Goal: Check status: Check status

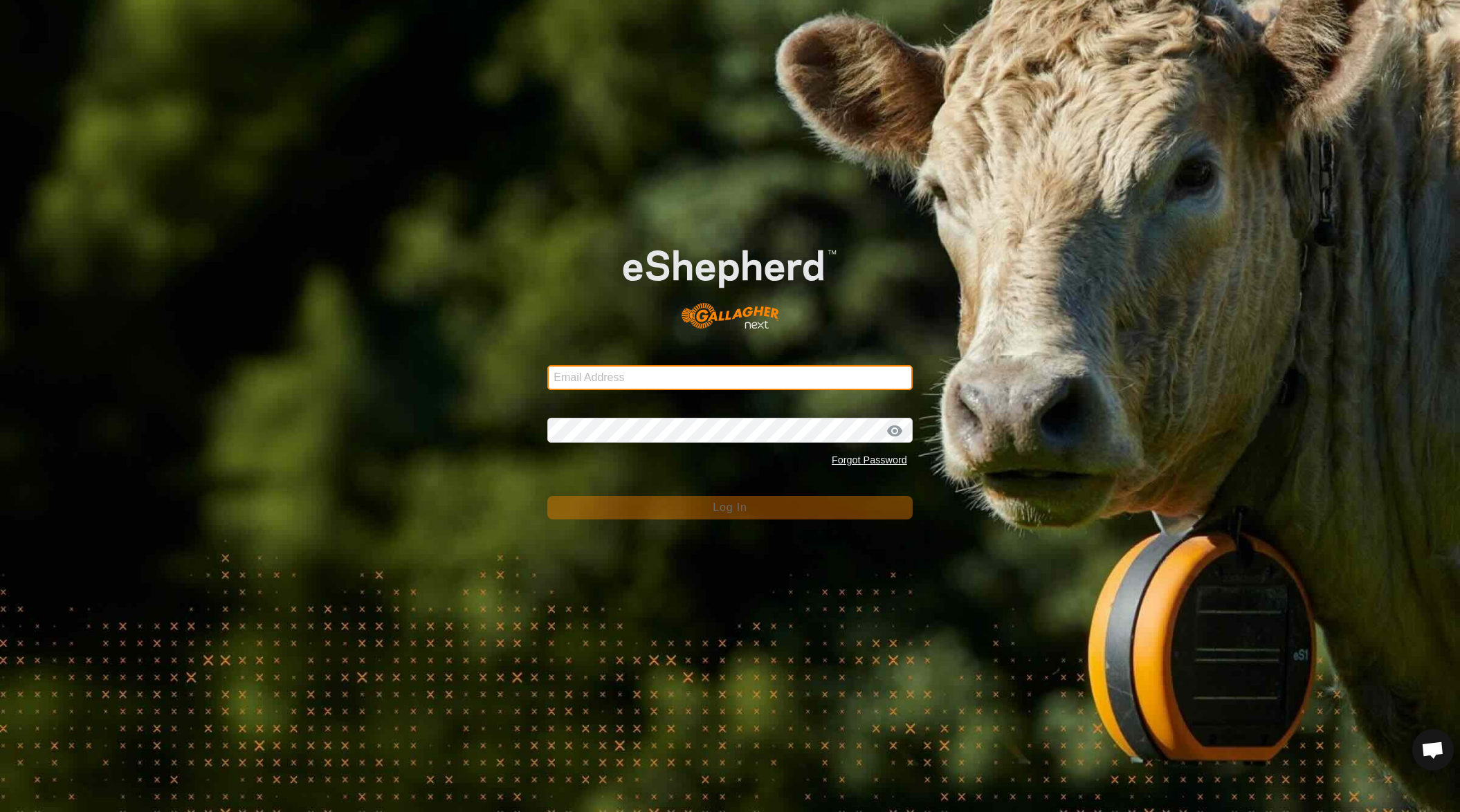
type input "[EMAIL_ADDRESS][DOMAIN_NAME]"
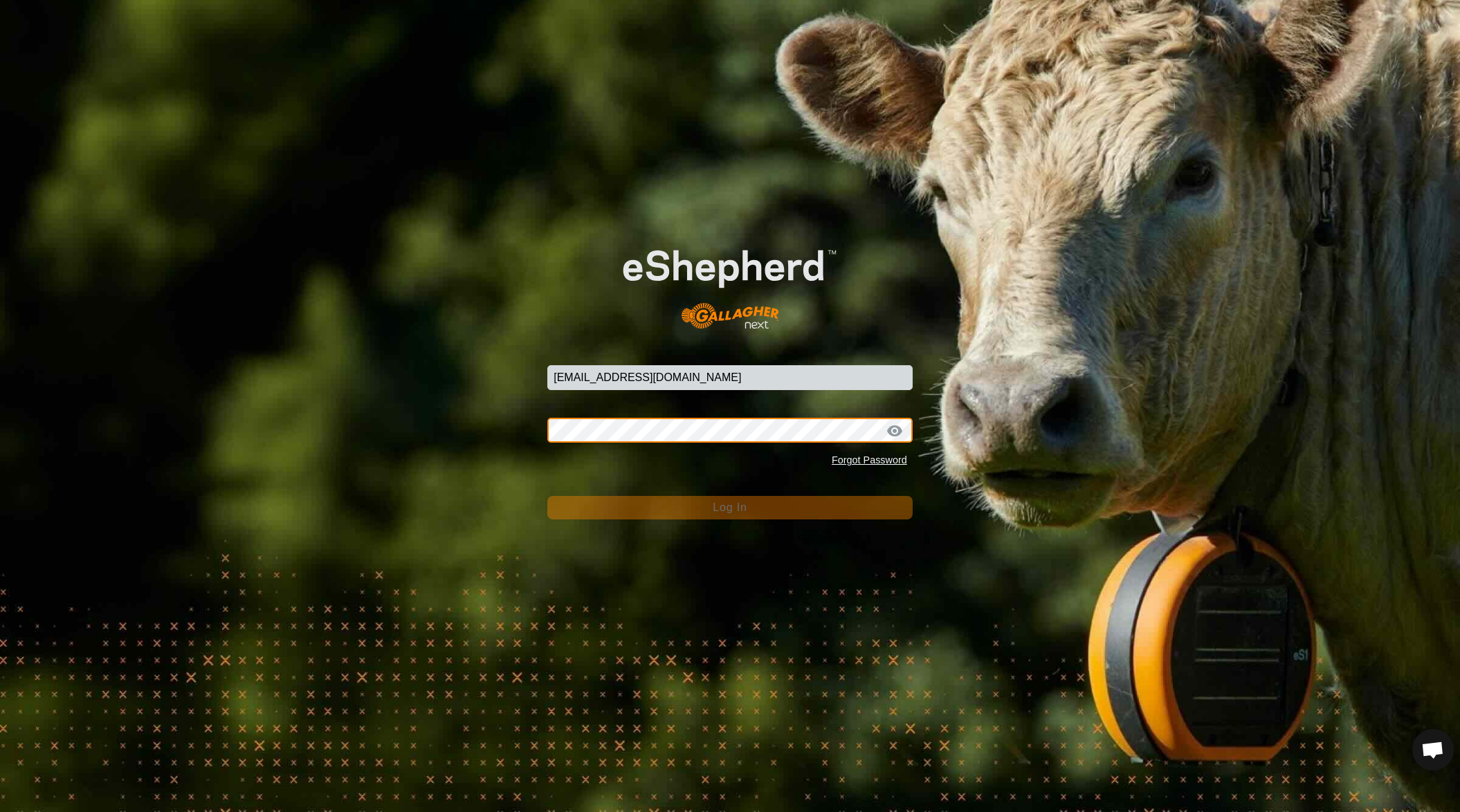
click at [730, 507] on button "Log In" at bounding box center [730, 507] width 365 height 23
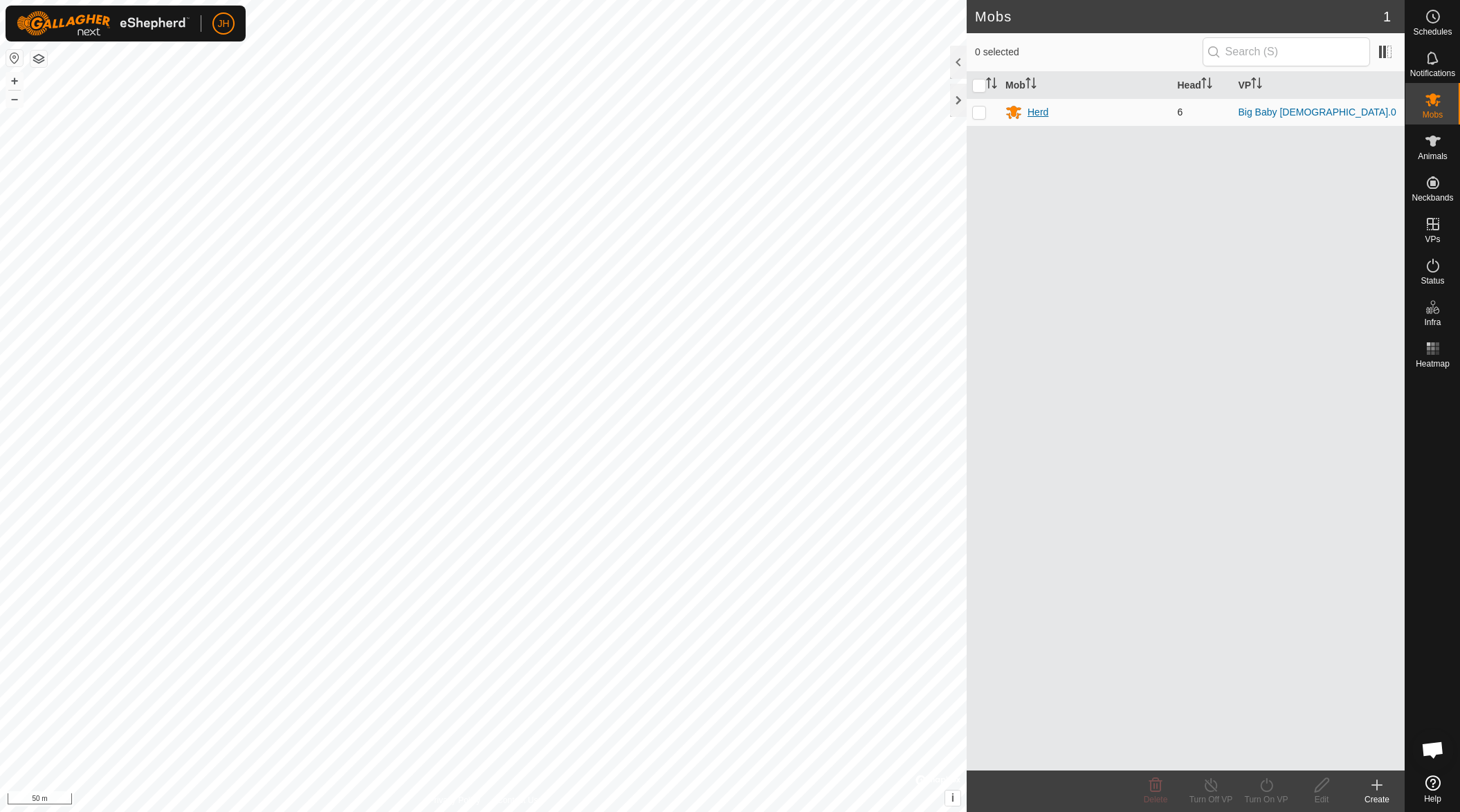
click at [1032, 109] on div "Herd" at bounding box center [1038, 112] width 20 height 15
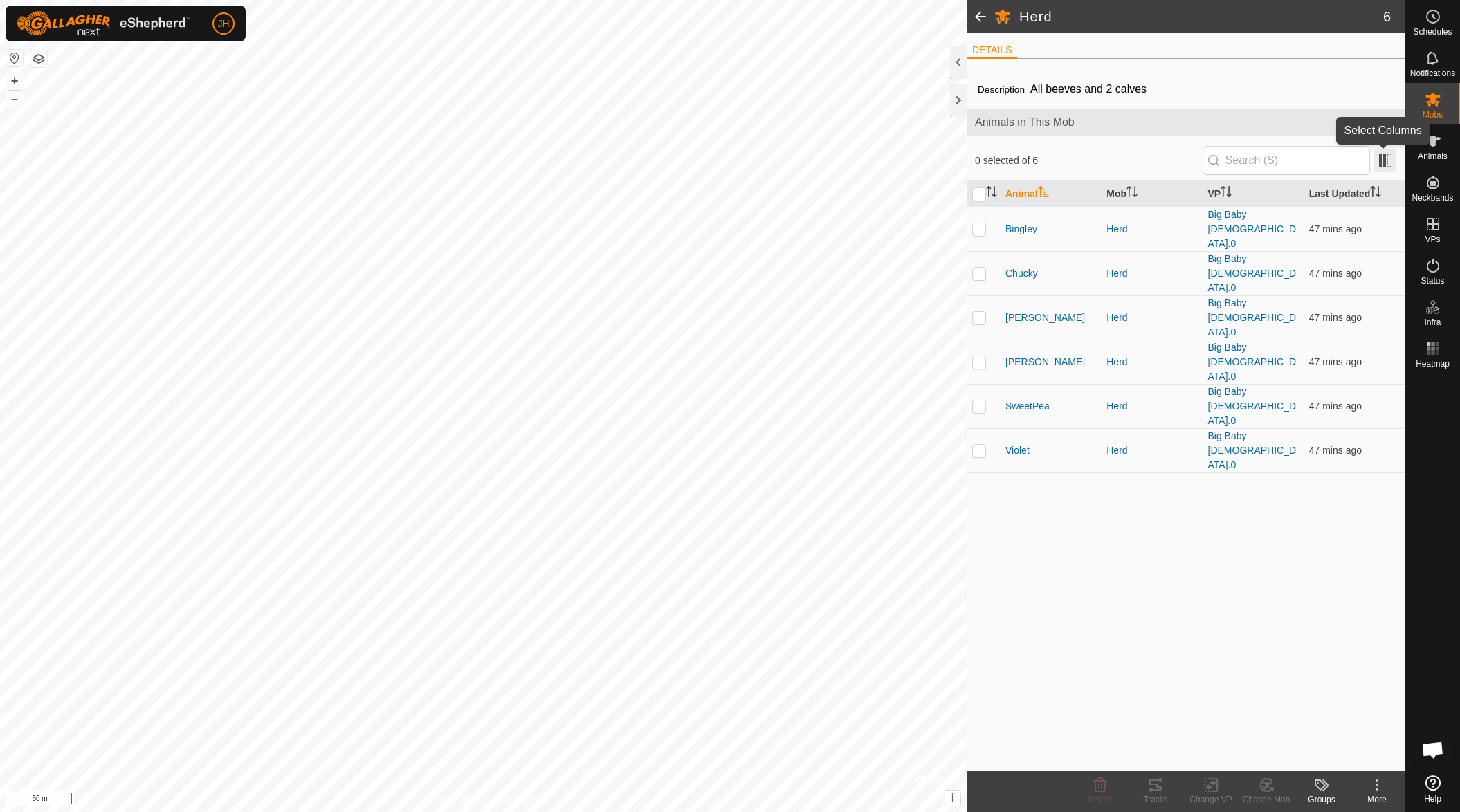
click at [1382, 163] on span at bounding box center [1384, 160] width 22 height 22
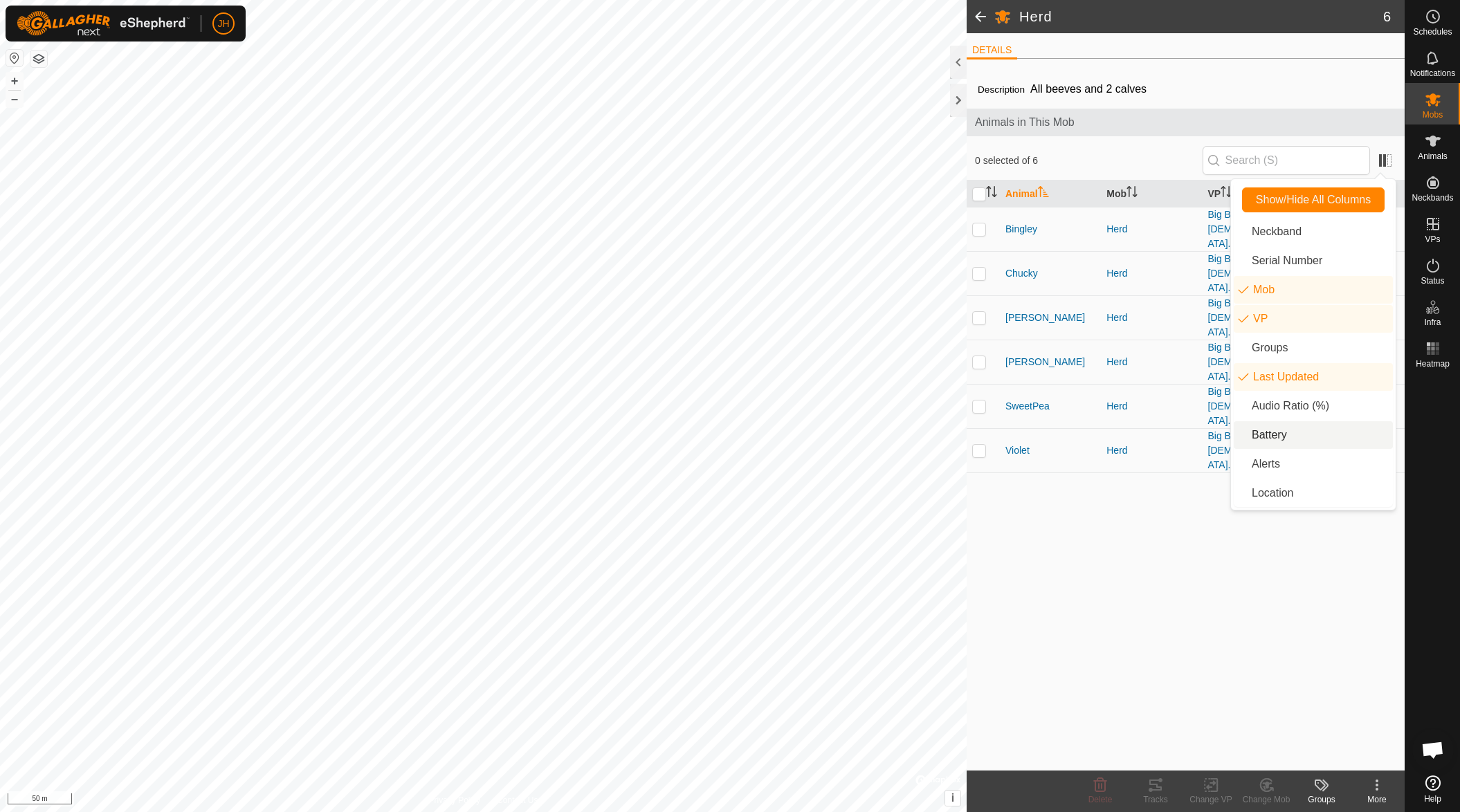
click at [1278, 431] on li "Battery" at bounding box center [1312, 435] width 159 height 28
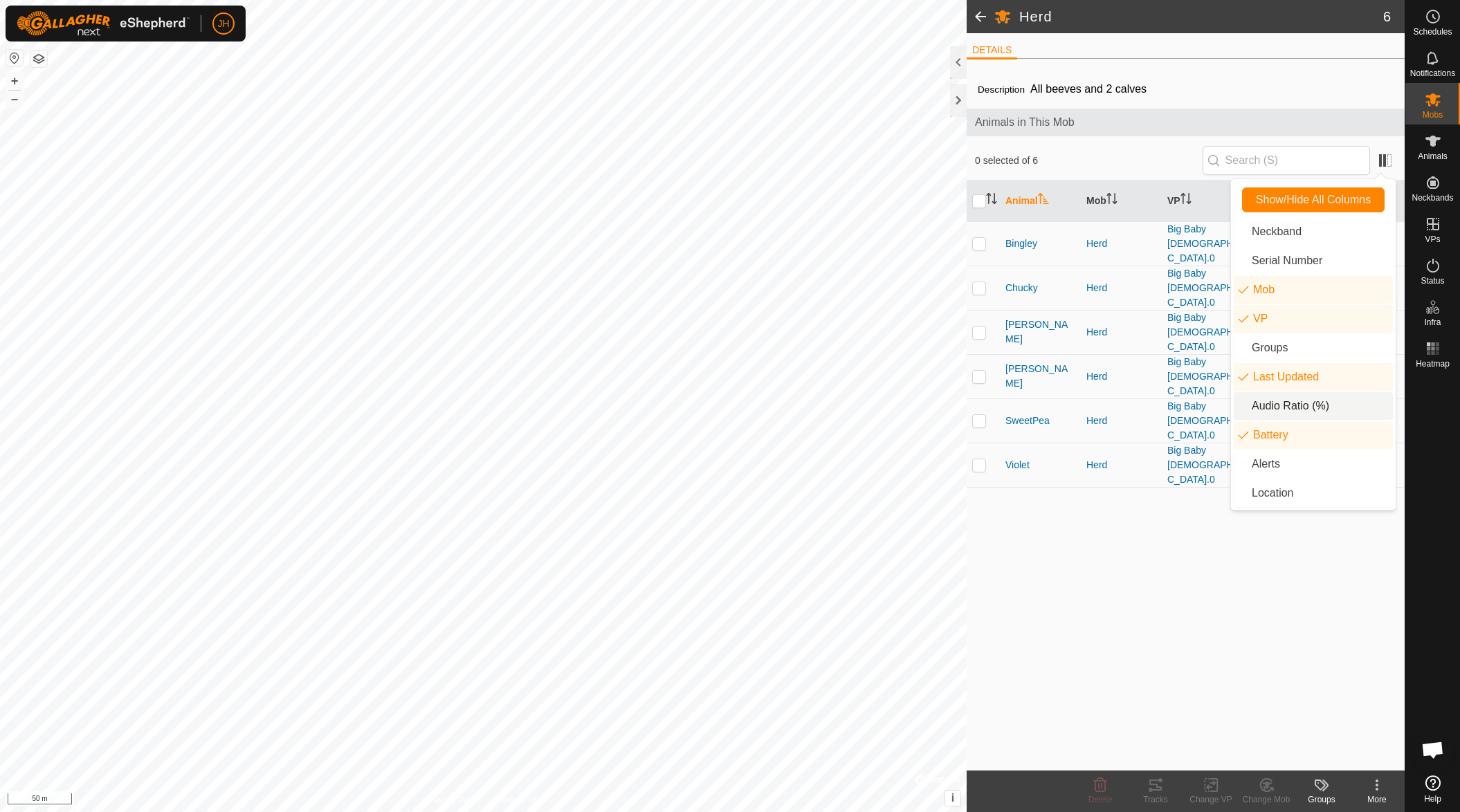
click at [1120, 453] on div "Description All beeves and 2 calves Animals in This Mob 0 selected of 6 Animal …" at bounding box center [1185, 420] width 438 height 700
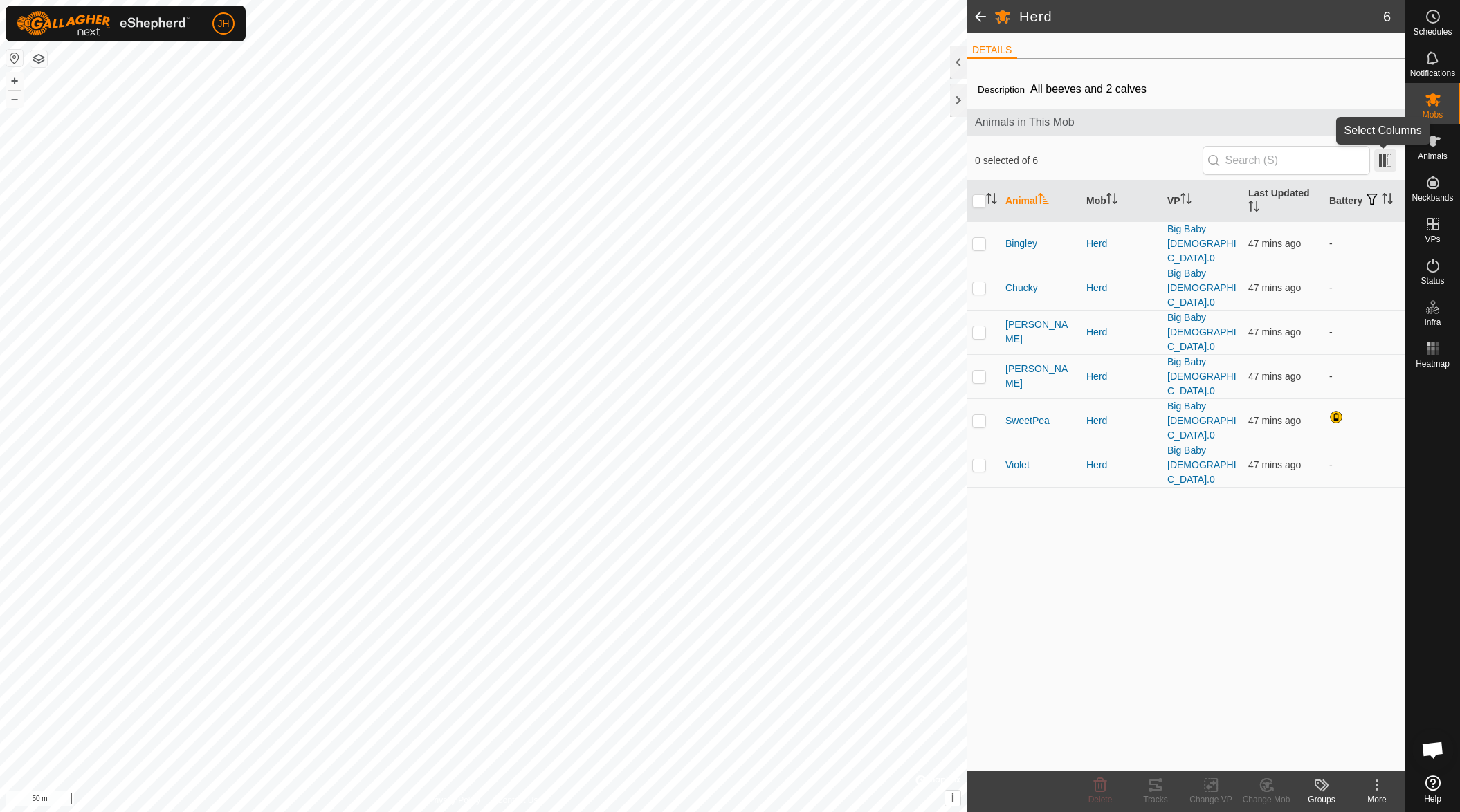
click at [1384, 164] on span at bounding box center [1384, 160] width 22 height 22
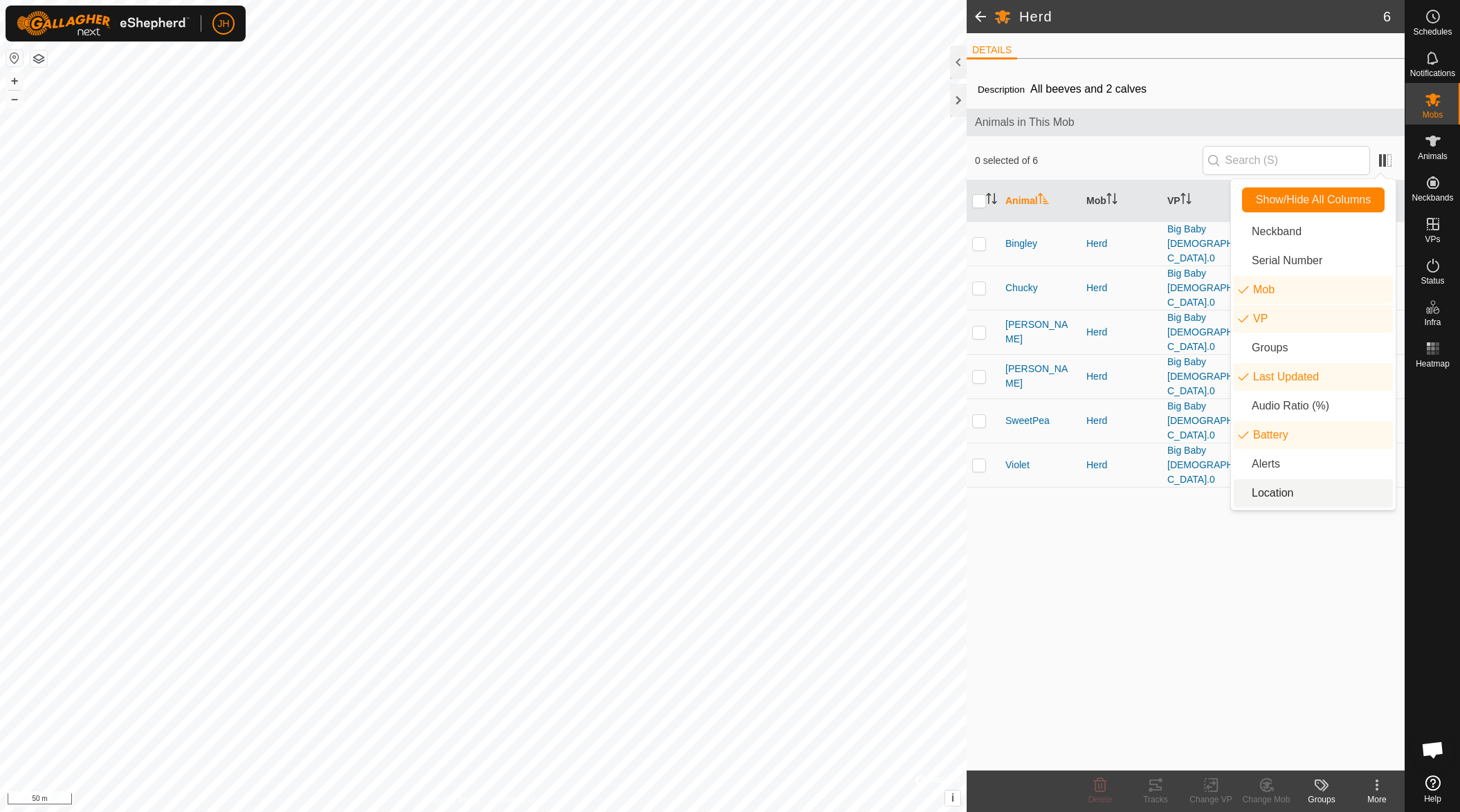
click at [1283, 498] on li "Location" at bounding box center [1312, 493] width 159 height 28
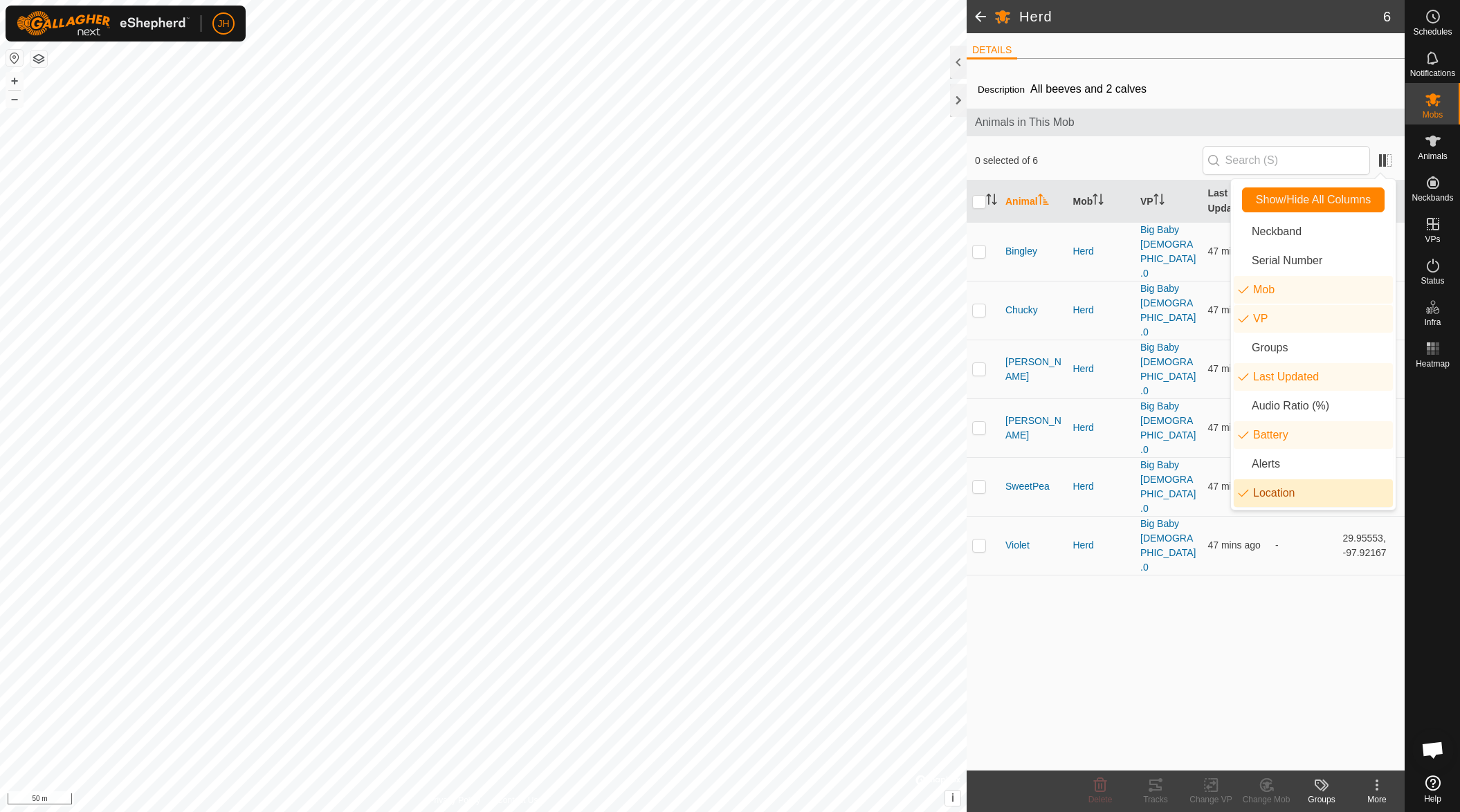
click at [1022, 567] on div "Description All beeves and 2 calves Animals in This Mob 0 selected of 6 Animal …" at bounding box center [1185, 420] width 438 height 700
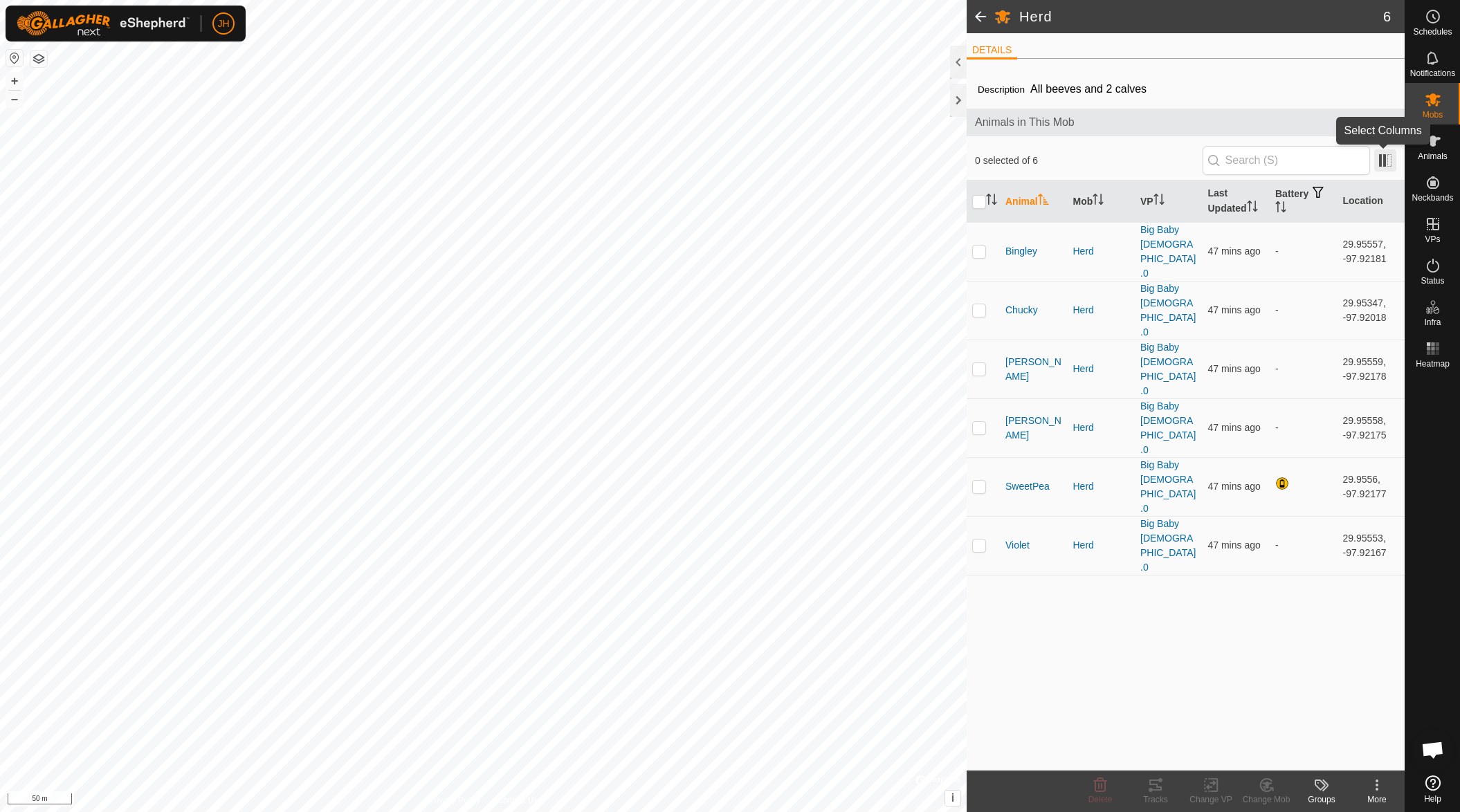
click at [1381, 161] on span at bounding box center [1384, 160] width 22 height 22
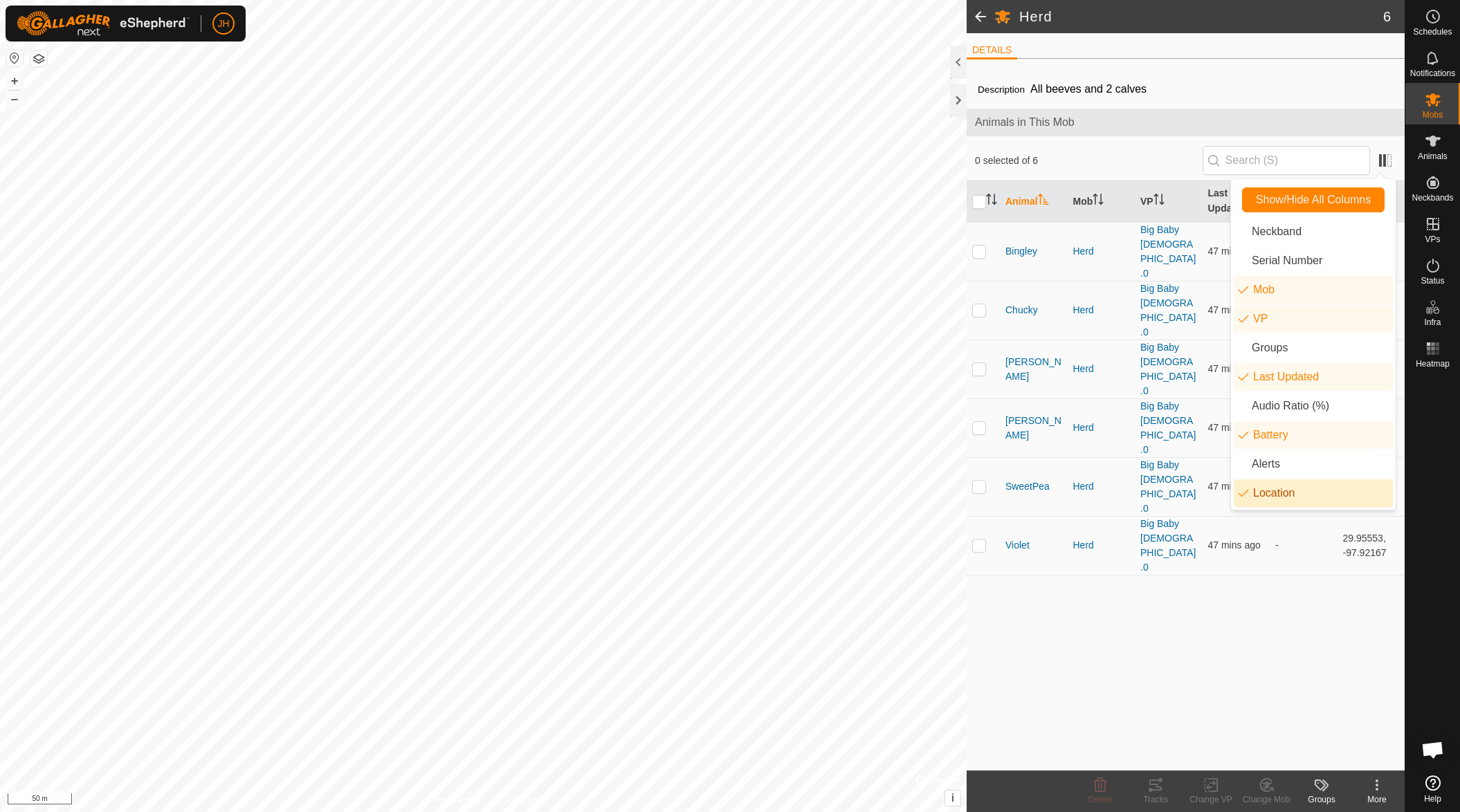
click at [1283, 489] on li "Location" at bounding box center [1312, 493] width 159 height 28
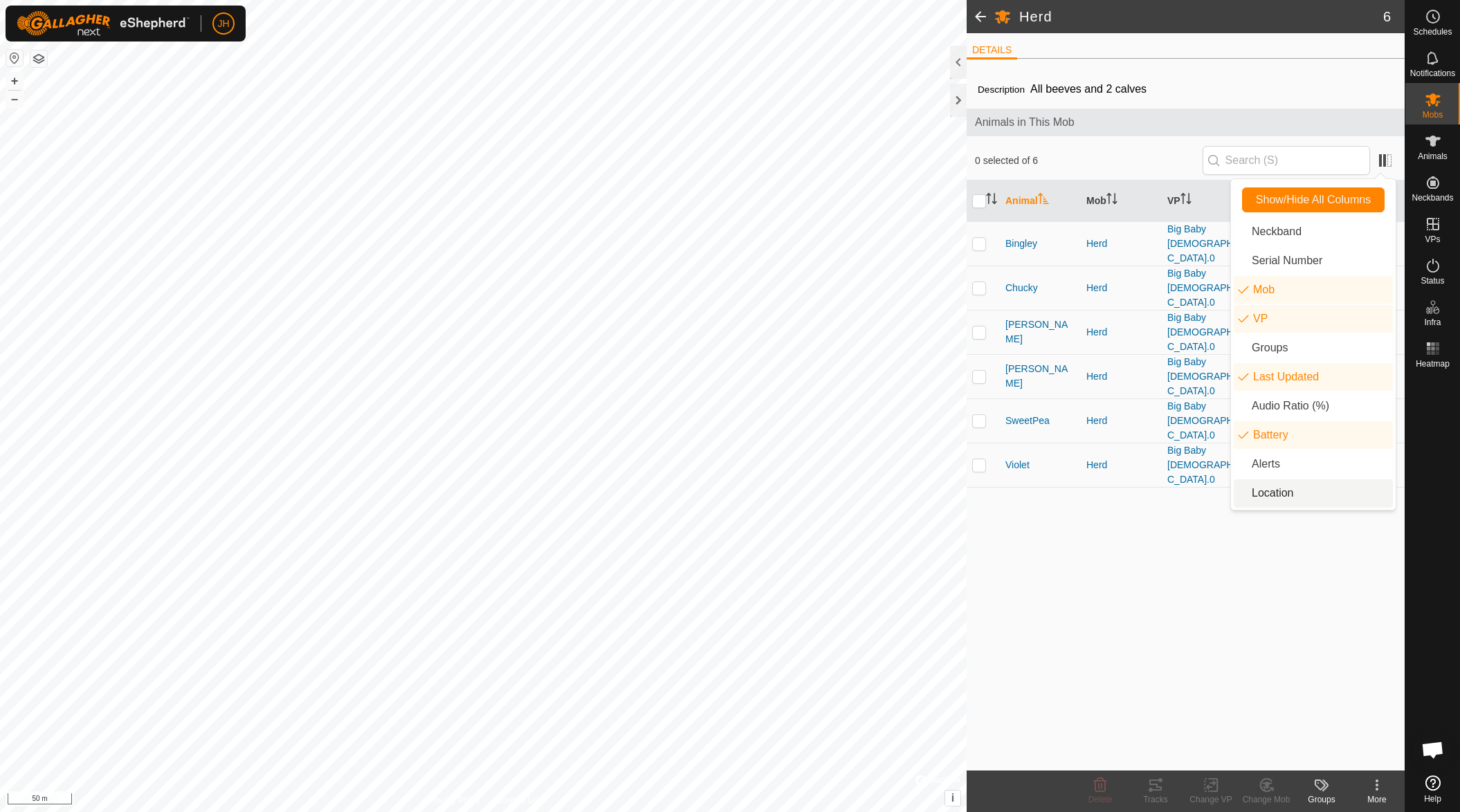
click at [1185, 473] on div "Description All beeves and 2 calves Animals in This Mob 0 selected of 6 Animal …" at bounding box center [1185, 420] width 438 height 700
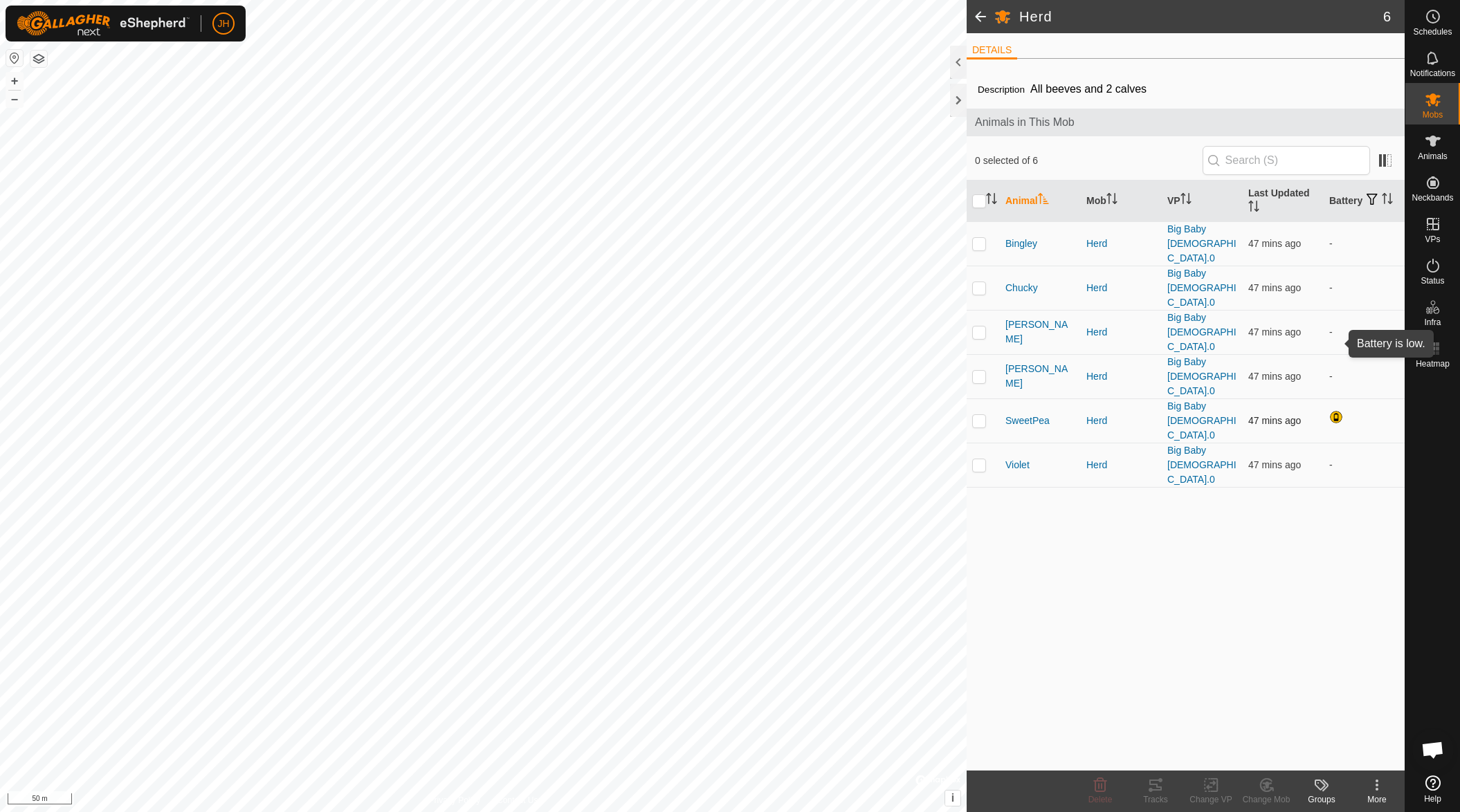
click at [1336, 410] on div at bounding box center [1338, 419] width 17 height 17
click at [1335, 410] on div at bounding box center [1338, 419] width 17 height 17
